Goal: Information Seeking & Learning: Learn about a topic

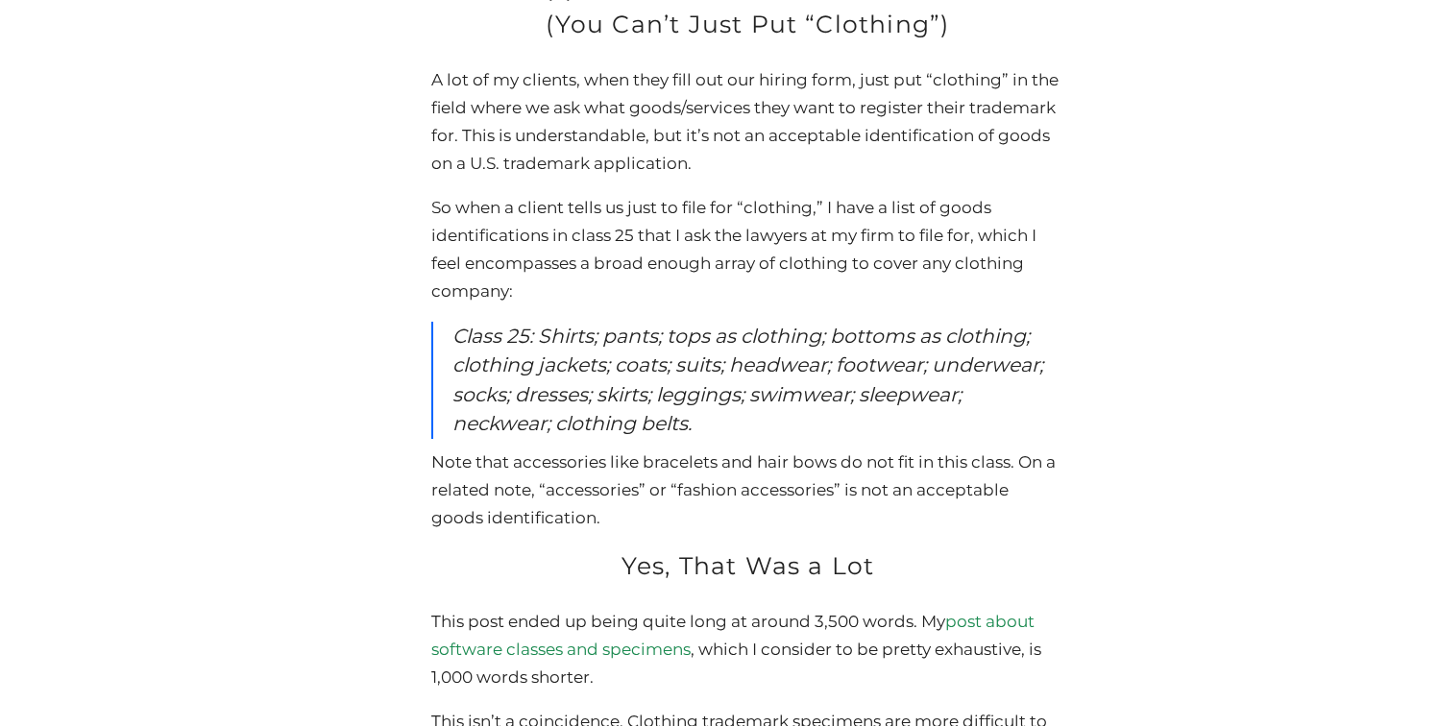
scroll to position [13475, 0]
drag, startPoint x: 669, startPoint y: 332, endPoint x: 824, endPoint y: 331, distance: 154.6
click at [824, 331] on em "Class 25: Shirts; pants; tops as clothing; bottoms as clothing; clothing jacket…" at bounding box center [747, 380] width 591 height 112
copy em "tops as clothing"
drag, startPoint x: 835, startPoint y: 334, endPoint x: 1027, endPoint y: 333, distance: 192.1
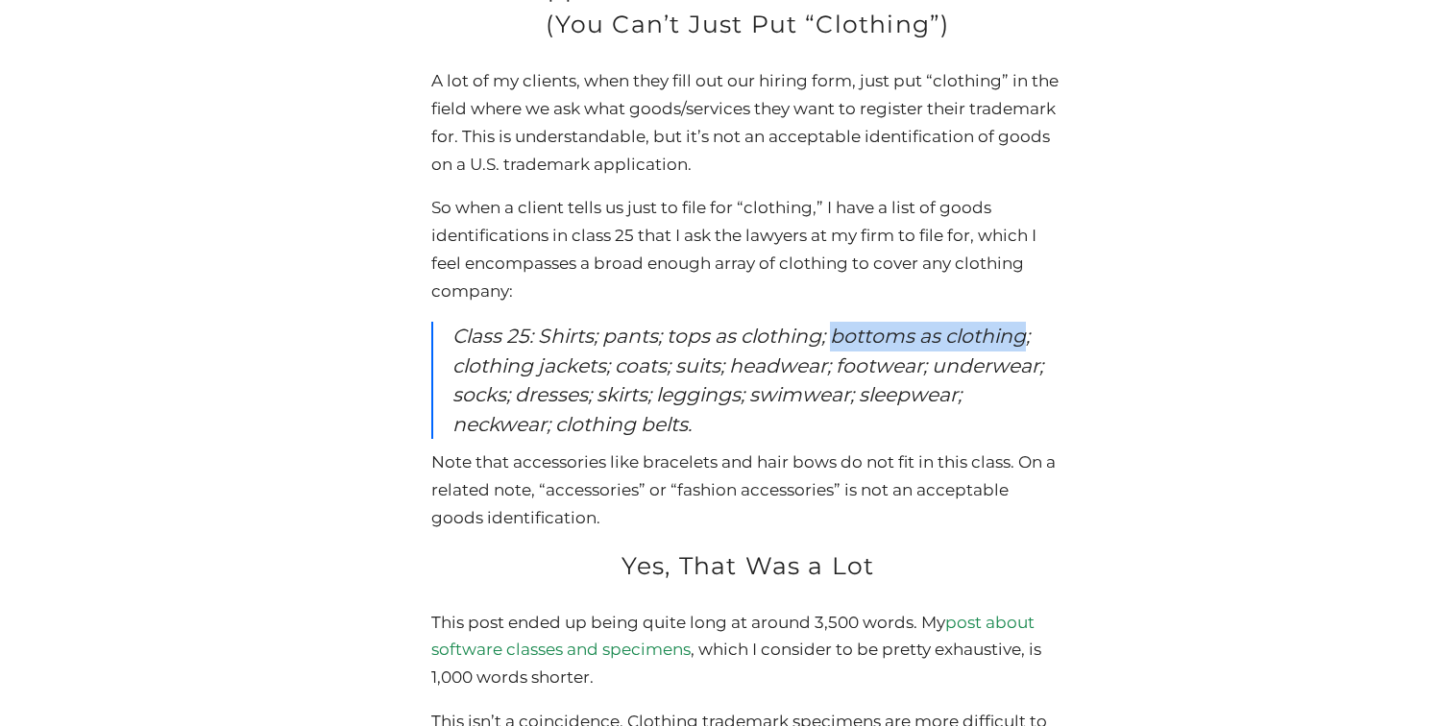
click at [1027, 333] on em "Class 25: Shirts; pants; tops as clothing; bottoms as clothing; clothing jacket…" at bounding box center [747, 380] width 591 height 112
copy em "bottoms as clothing"
click at [734, 416] on p "Class 25: Shirts; pants; tops as clothing; bottoms as clothing; clothing jacket…" at bounding box center [758, 380] width 612 height 117
click at [982, 352] on em "Class 25: Shirts; pants; tops as clothing; bottoms as clothing; clothing jacket…" at bounding box center [747, 380] width 591 height 112
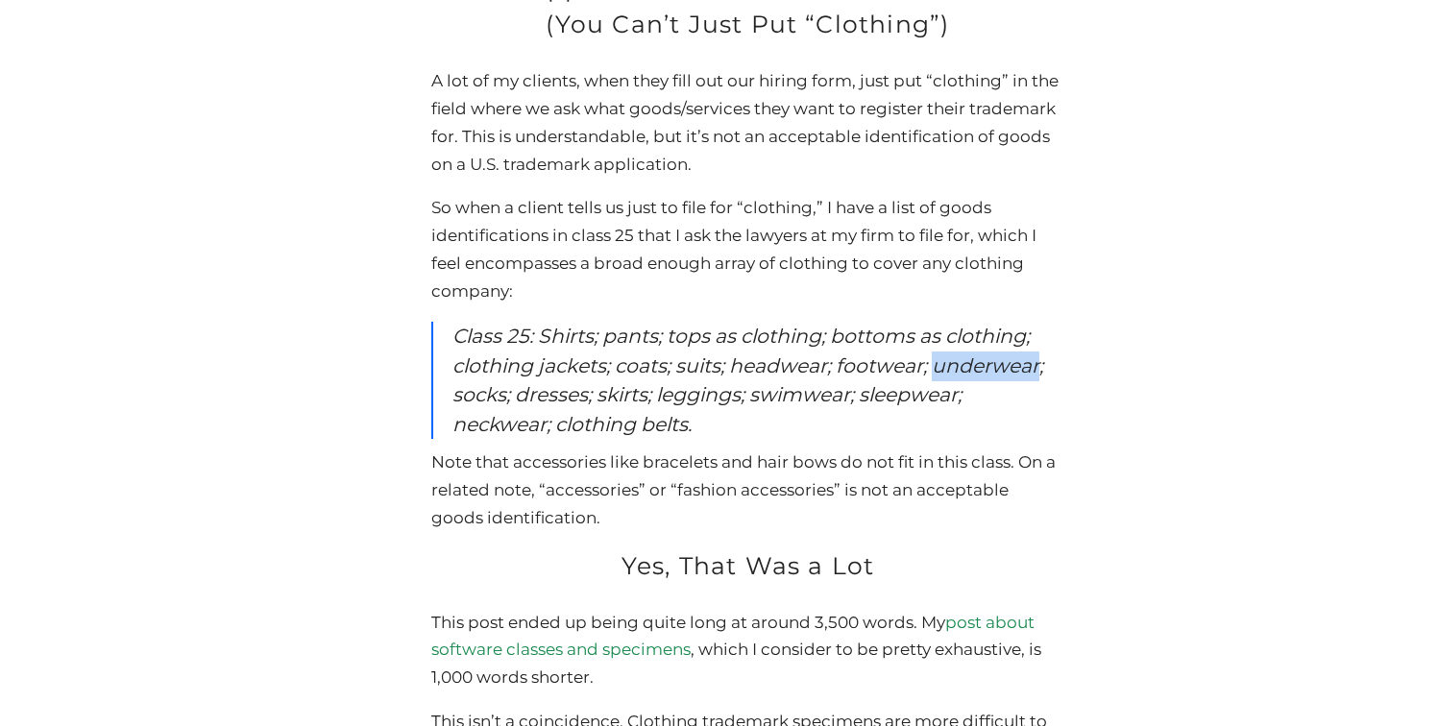
copy em "underwear"
click at [561, 398] on em "Class 25: Shirts; pants; tops as clothing; bottoms as clothing; clothing jacket…" at bounding box center [747, 380] width 591 height 112
copy em "dresses"
click at [713, 396] on em "Class 25: Shirts; pants; tops as clothing; bottoms as clothing; clothing jacket…" at bounding box center [747, 380] width 591 height 112
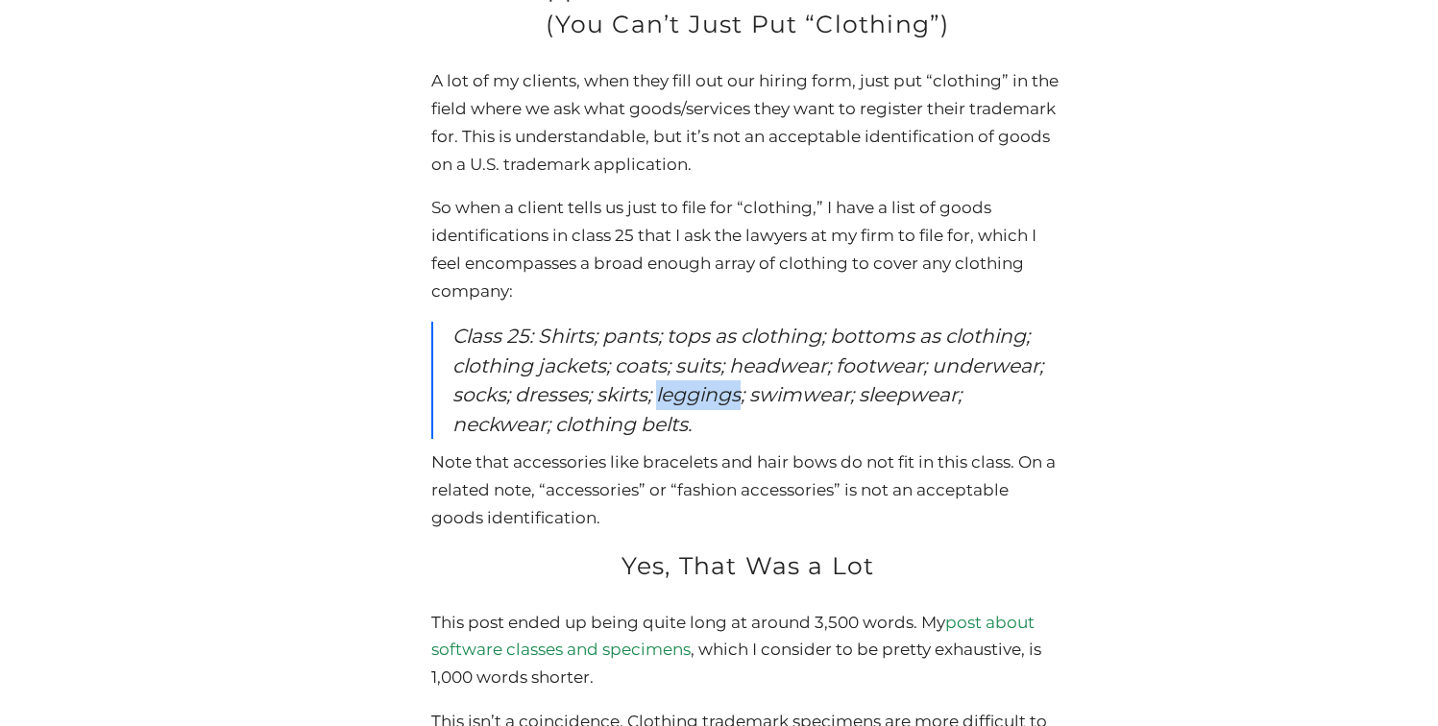
click at [713, 396] on em "Class 25: Shirts; pants; tops as clothing; bottoms as clothing; clothing jacket…" at bounding box center [747, 380] width 591 height 112
copy em "leggings"
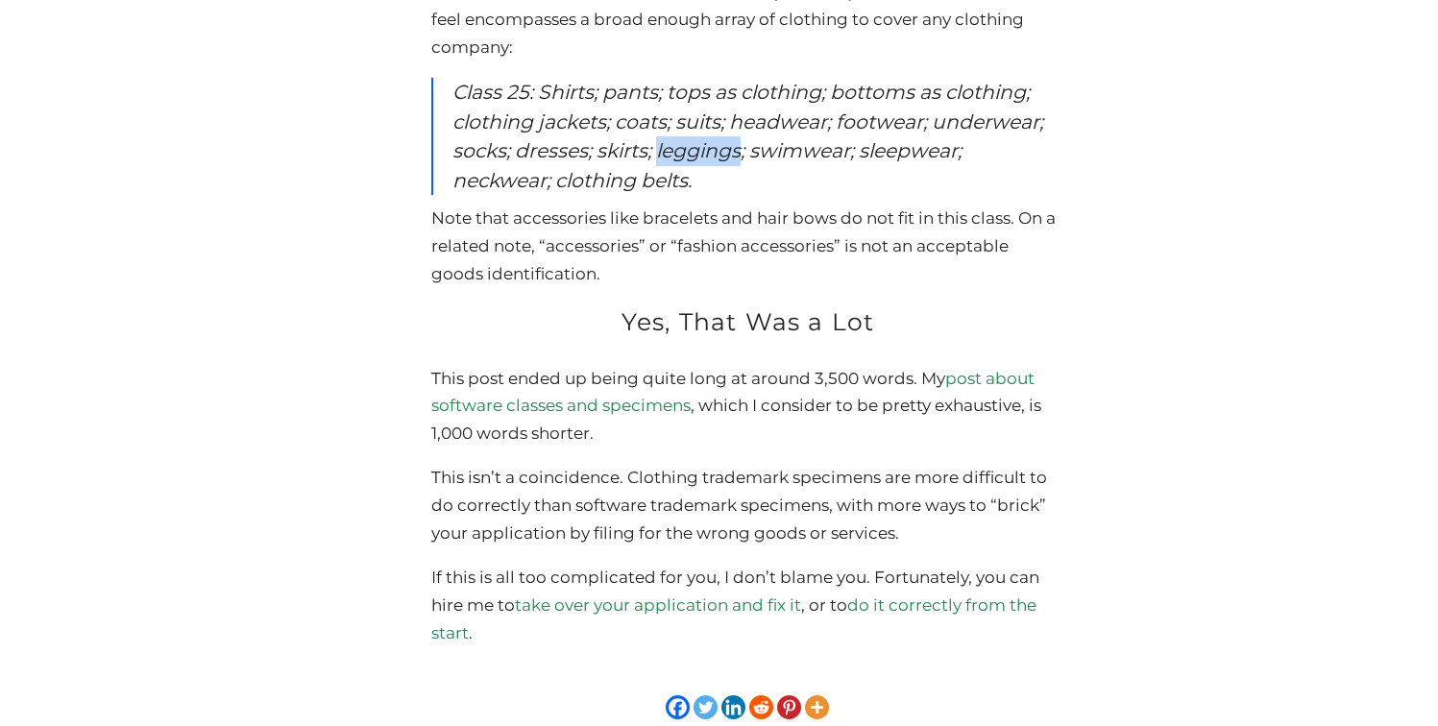
scroll to position [13721, 0]
